Goal: Task Accomplishment & Management: Use online tool/utility

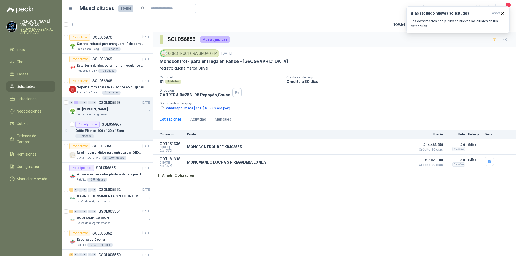
click at [37, 87] on li "Solicitudes" at bounding box center [31, 87] width 42 height 6
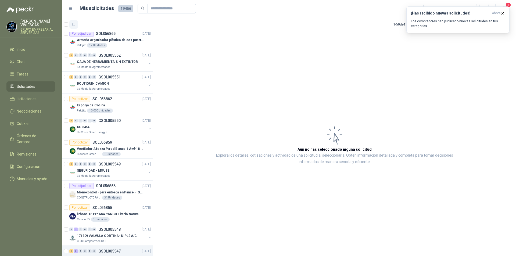
click at [72, 25] on icon "button" at bounding box center [74, 24] width 4 height 3
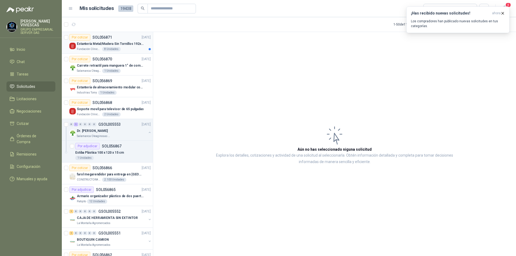
click at [123, 51] on article "Por cotizar SOL056871 [DATE] Estantería Metal/Madera Sin Tornillos 192x100x50 c…" at bounding box center [107, 43] width 91 height 22
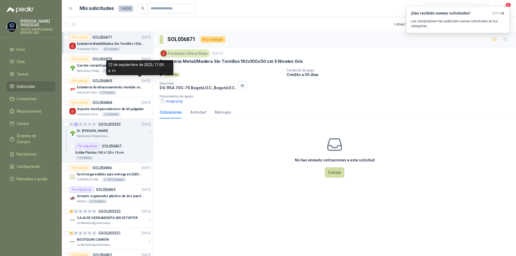
click at [109, 71] on div "22 de septiembre de 2025, 11:09 a. m." at bounding box center [139, 67] width 67 height 15
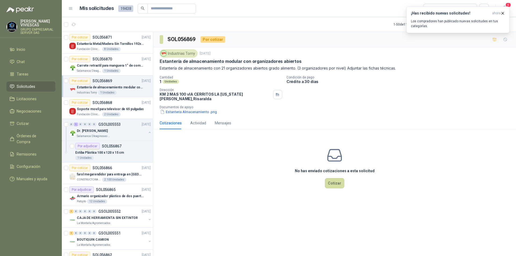
click at [219, 161] on div "No has enviado cotizaciones a esta solicitud Cotizar" at bounding box center [334, 168] width 363 height 69
click at [199, 110] on button "Estanteria Almacenamiento .png" at bounding box center [189, 112] width 58 height 6
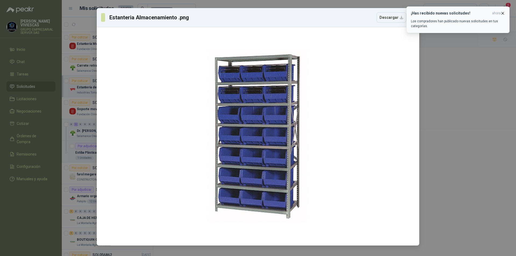
click at [502, 13] on icon "button" at bounding box center [503, 13] width 2 height 2
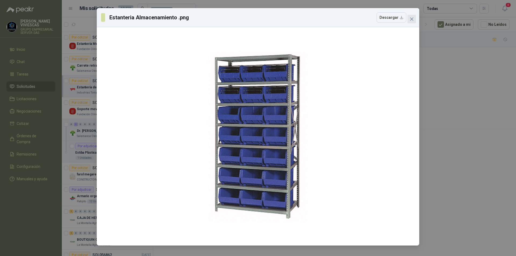
click at [412, 19] on icon "close" at bounding box center [411, 18] width 3 height 3
